Goal: Task Accomplishment & Management: Manage account settings

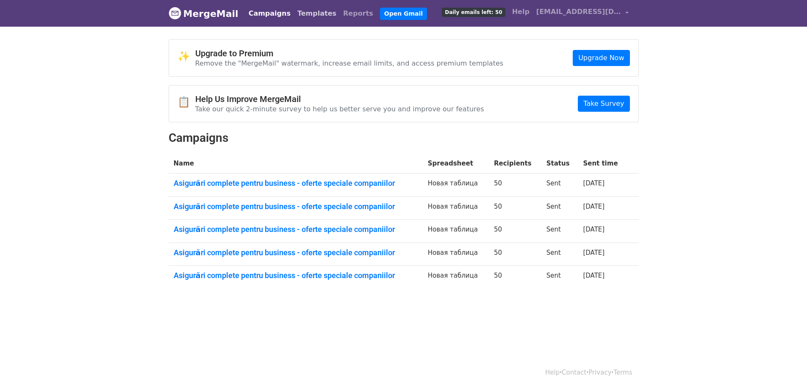
click at [309, 17] on link "Templates" at bounding box center [317, 13] width 46 height 17
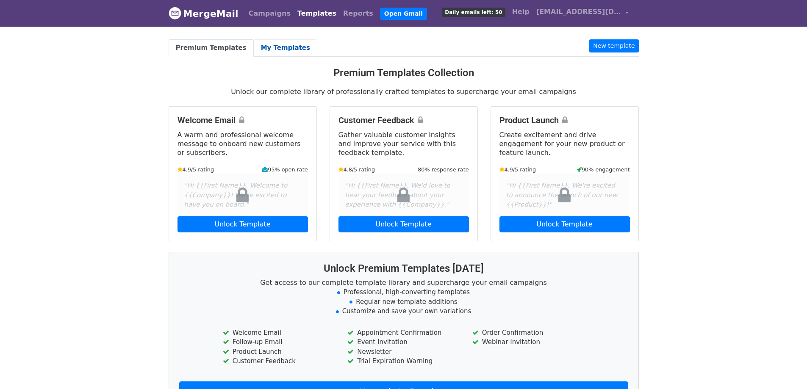
click at [282, 50] on link "My Templates" at bounding box center [286, 47] width 64 height 17
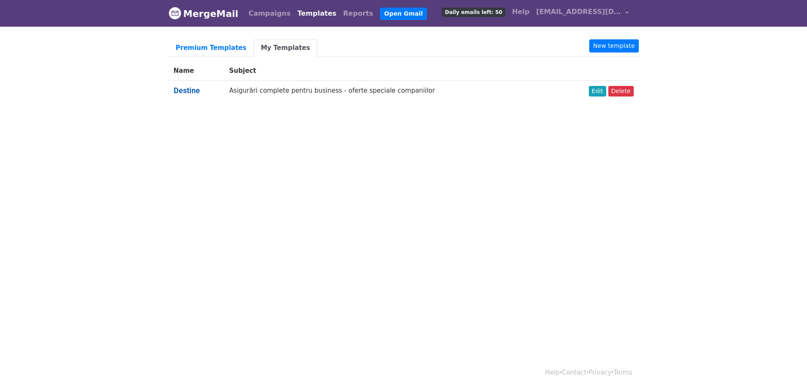
click at [184, 88] on link "Destine" at bounding box center [187, 90] width 26 height 9
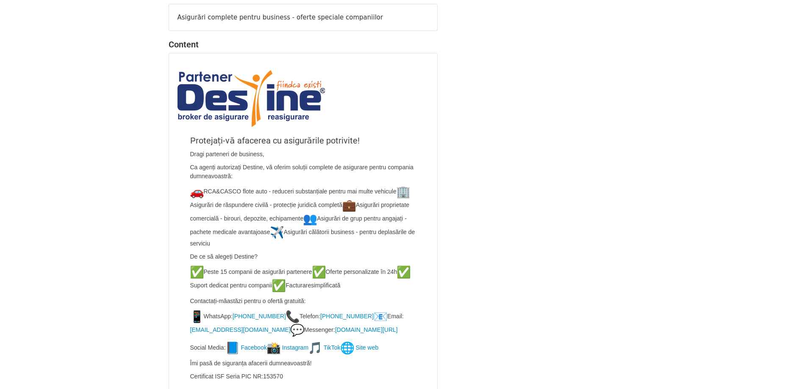
scroll to position [146, 0]
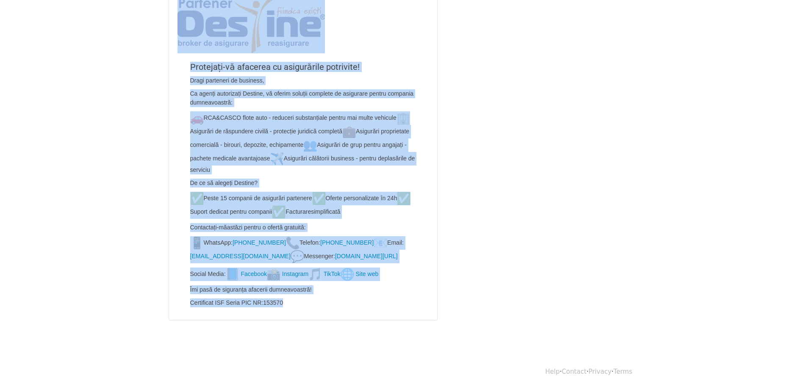
drag, startPoint x: 293, startPoint y: 306, endPoint x: 198, endPoint y: 61, distance: 262.7
click at [167, 10] on div "Subject Asigurări complete pentru business - oferte speciale companiilor Conten…" at bounding box center [303, 119] width 282 height 404
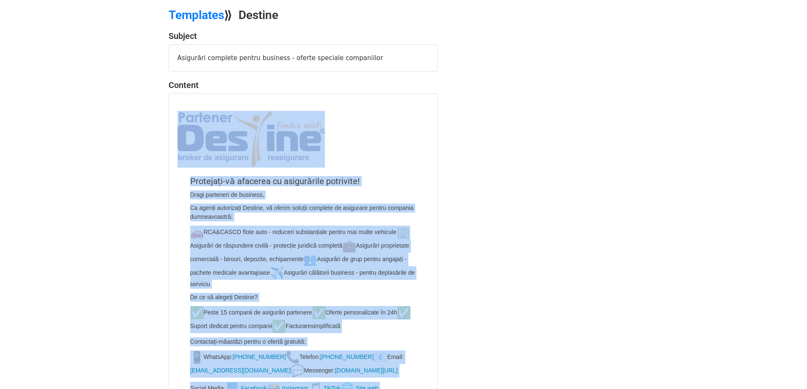
scroll to position [19, 0]
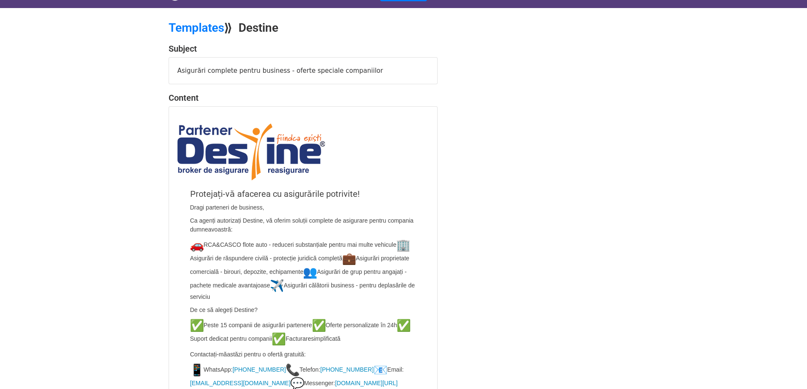
click at [205, 69] on div "Asigurări complete pentru business - oferte speciale companiilor" at bounding box center [303, 71] width 268 height 27
copy div "Asigurări complete pentru business - oferte speciale companiilor"
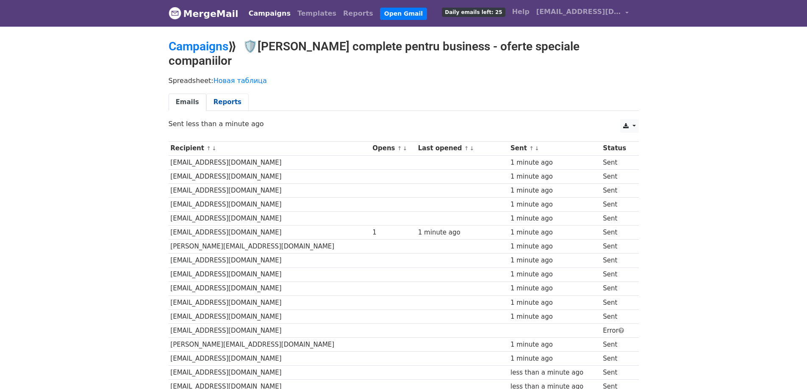
click at [221, 94] on link "Reports" at bounding box center [227, 102] width 42 height 17
